Goal: Information Seeking & Learning: Learn about a topic

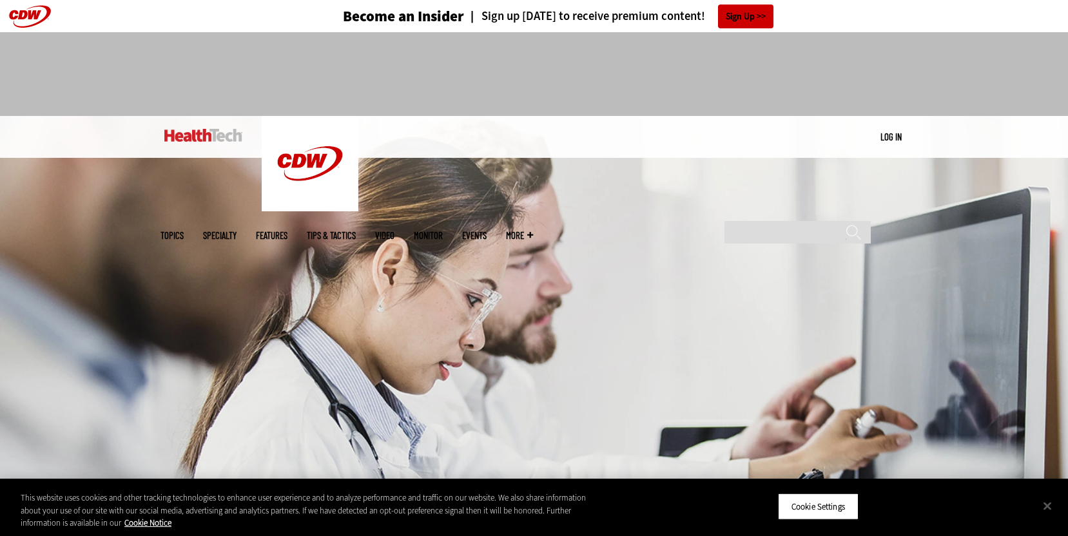
click at [287, 231] on link "Features" at bounding box center [272, 236] width 32 height 10
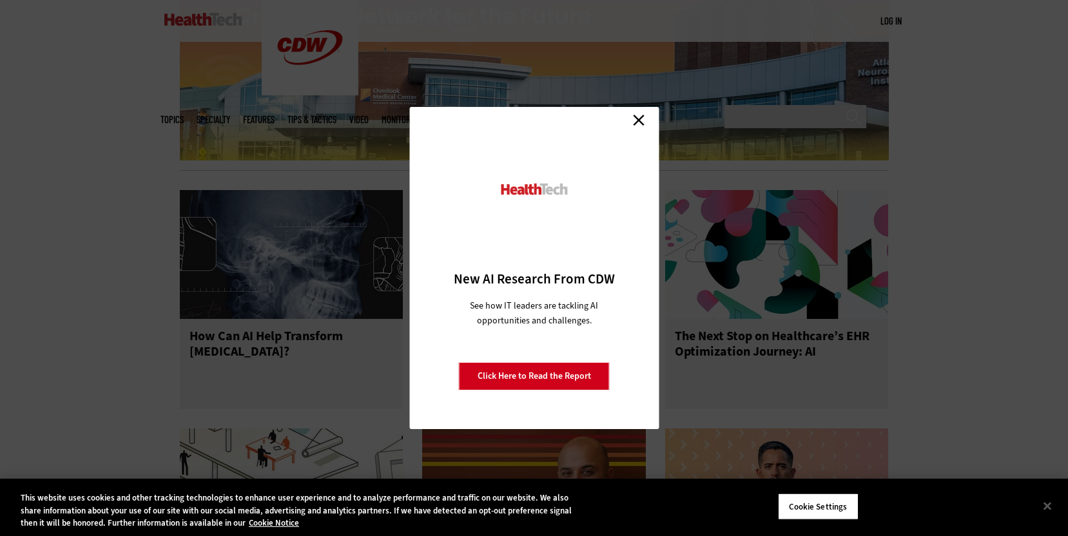
scroll to position [1502, 0]
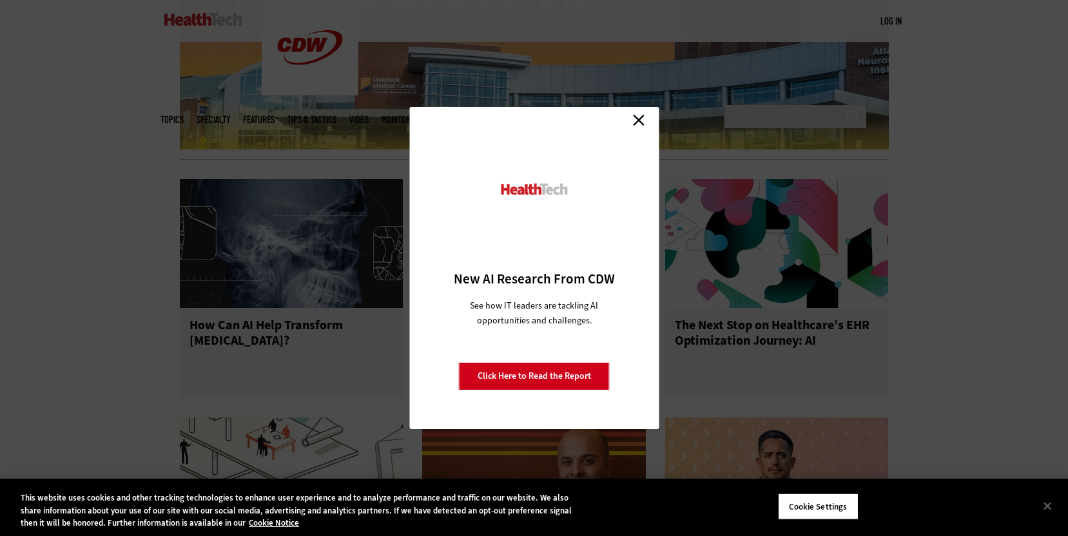
click at [637, 124] on link "Close" at bounding box center [638, 119] width 19 height 19
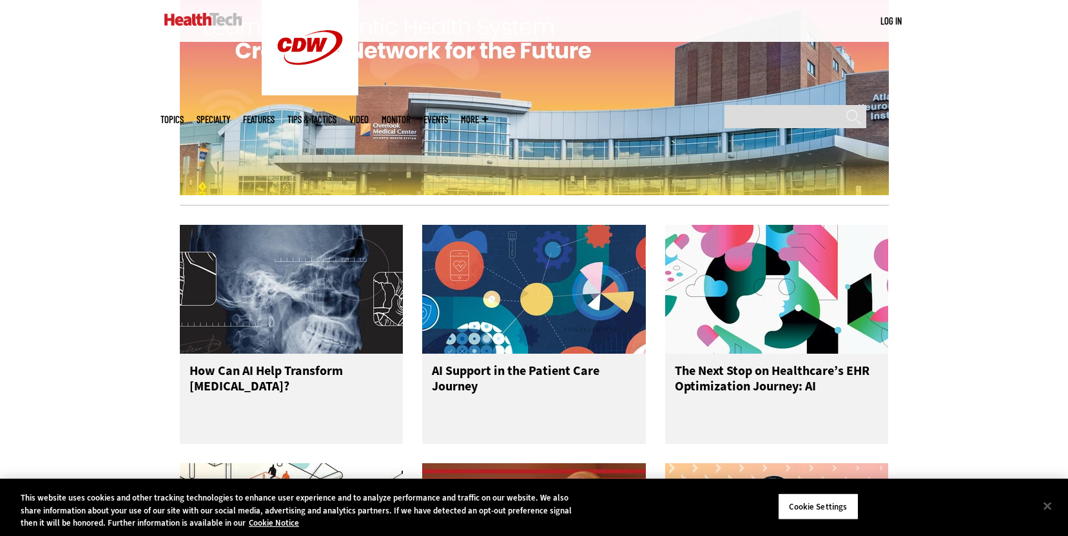
scroll to position [1466, 0]
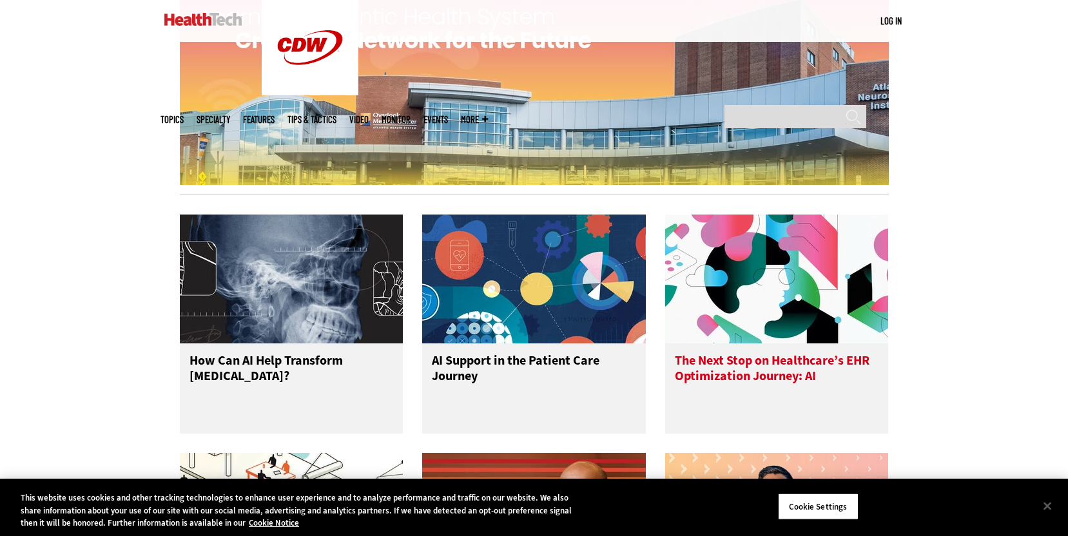
click at [833, 353] on h3 "The Next Stop on Healthcare’s EHR Optimization Journey: AI" at bounding box center [777, 379] width 204 height 52
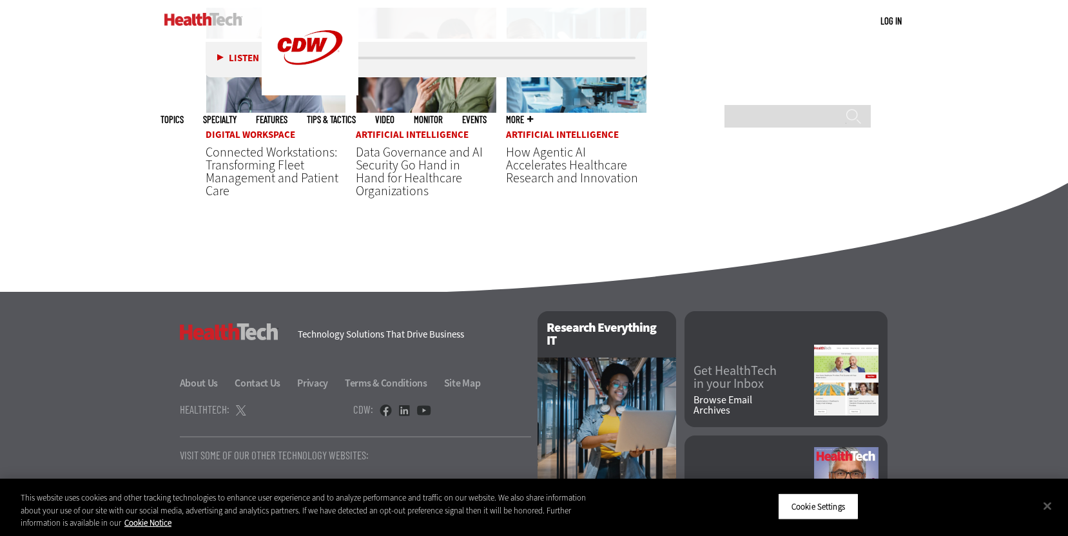
scroll to position [4021, 0]
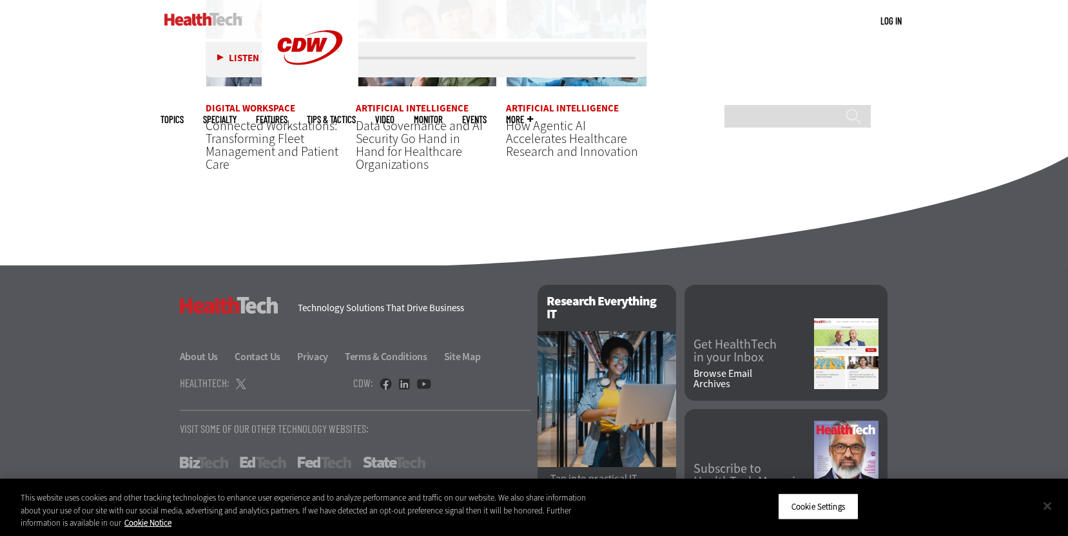
click at [1051, 507] on button "Close" at bounding box center [1047, 506] width 28 height 28
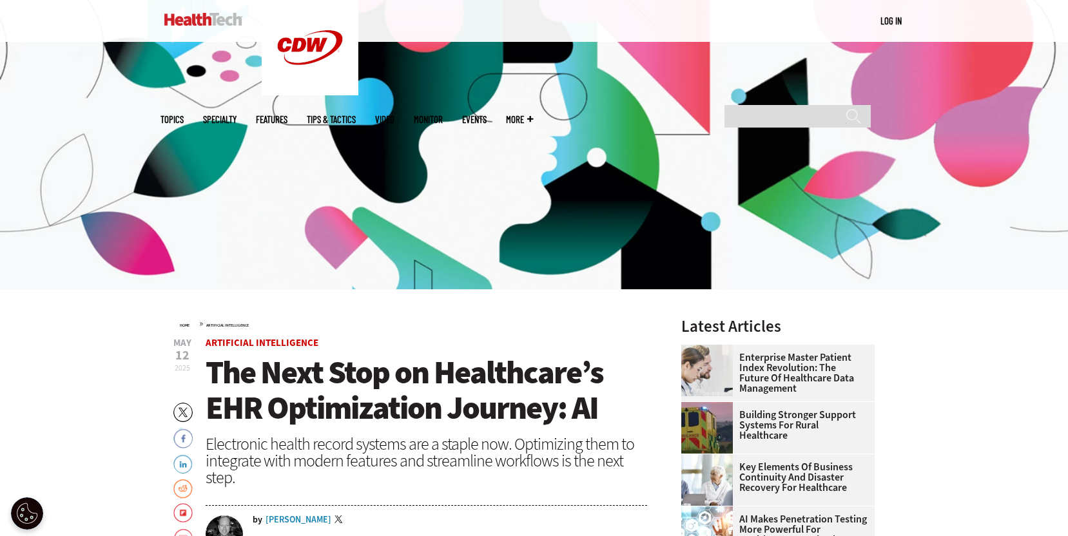
scroll to position [0, 0]
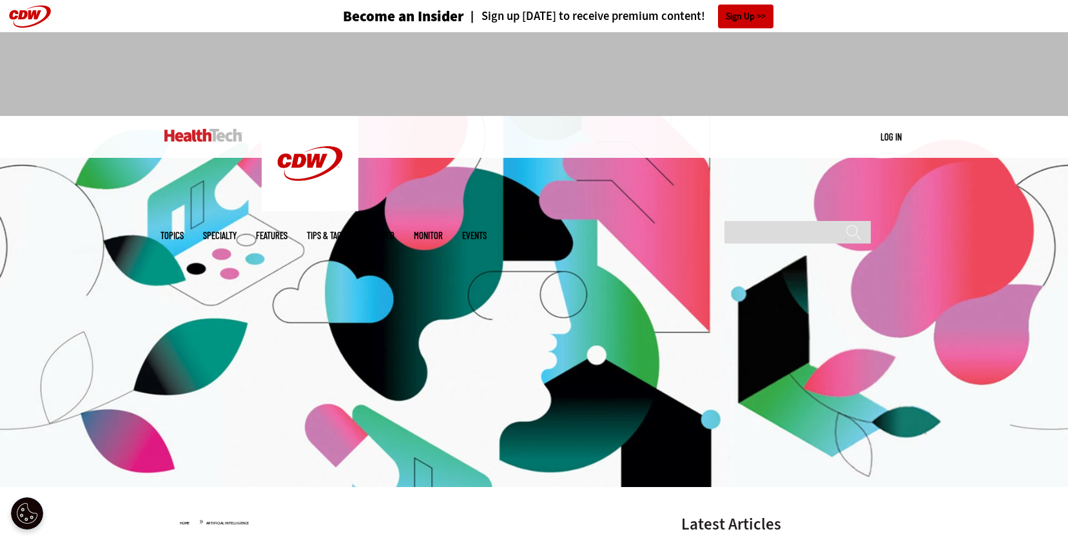
click at [287, 231] on link "Features" at bounding box center [272, 236] width 32 height 10
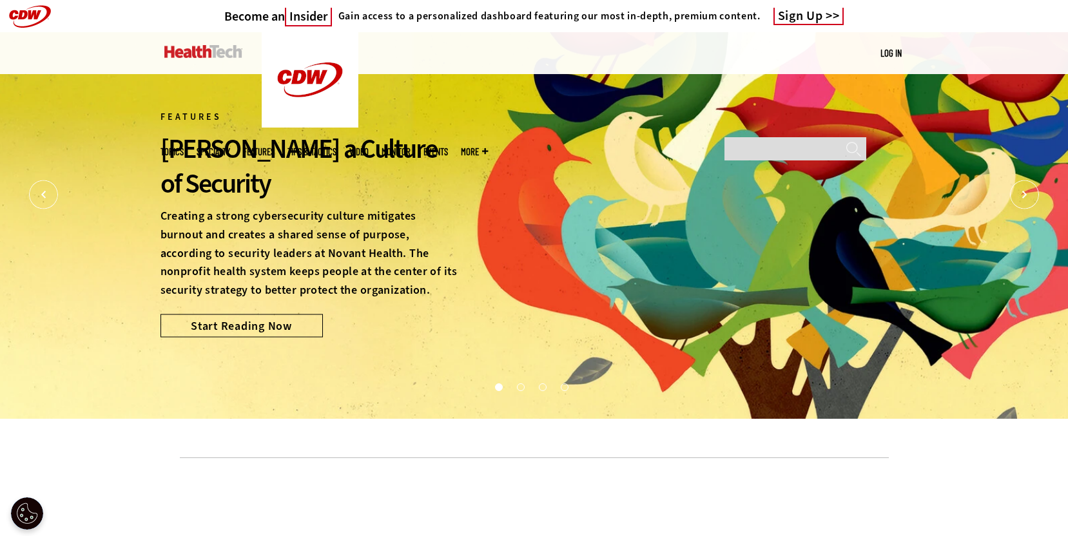
click at [184, 147] on span "Topics" at bounding box center [171, 152] width 23 height 10
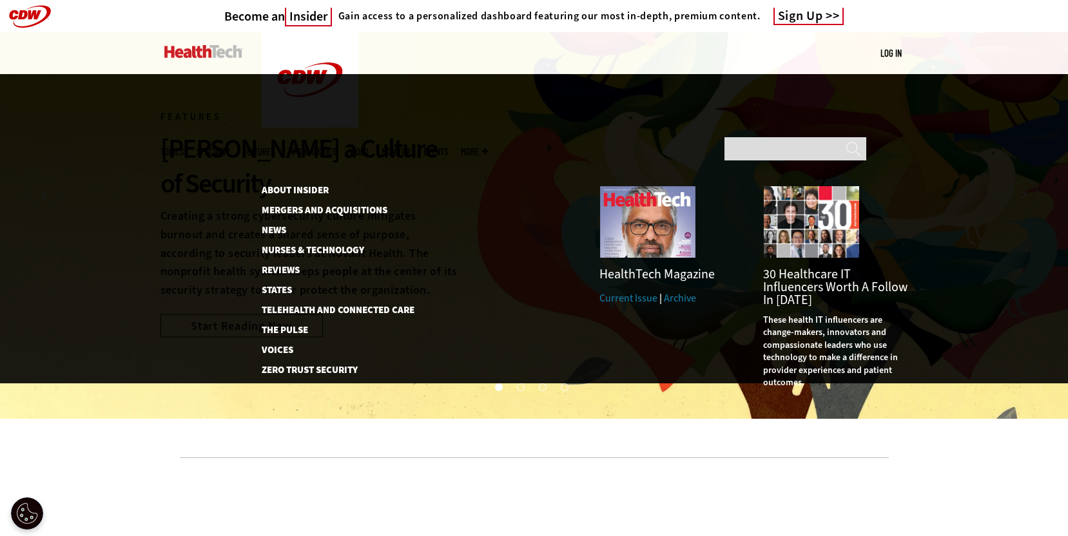
click at [488, 147] on span "More" at bounding box center [474, 152] width 27 height 10
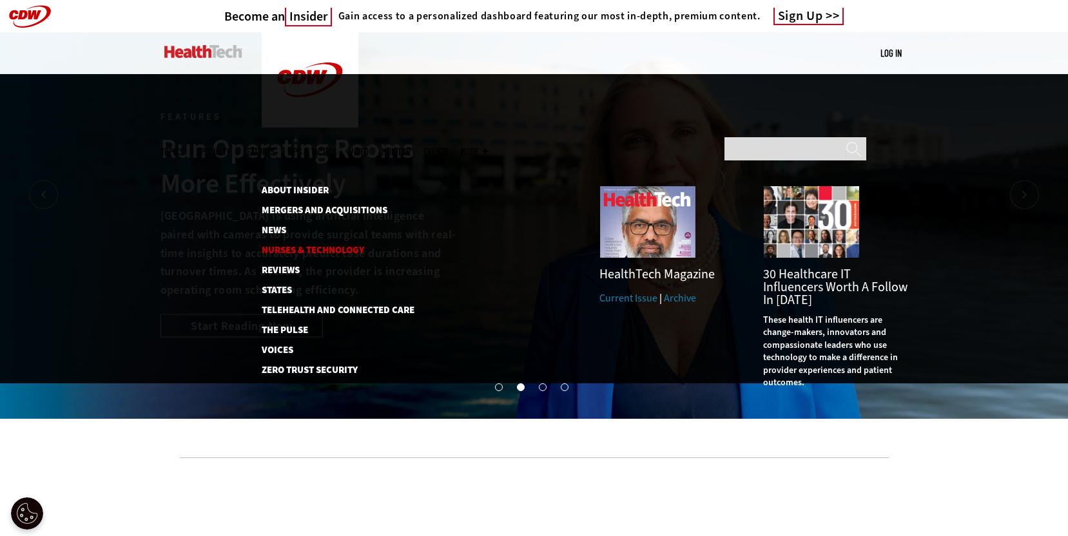
click at [300, 245] on link "Nurses & Technology" at bounding box center [331, 250] width 139 height 10
